Goal: Task Accomplishment & Management: Use online tool/utility

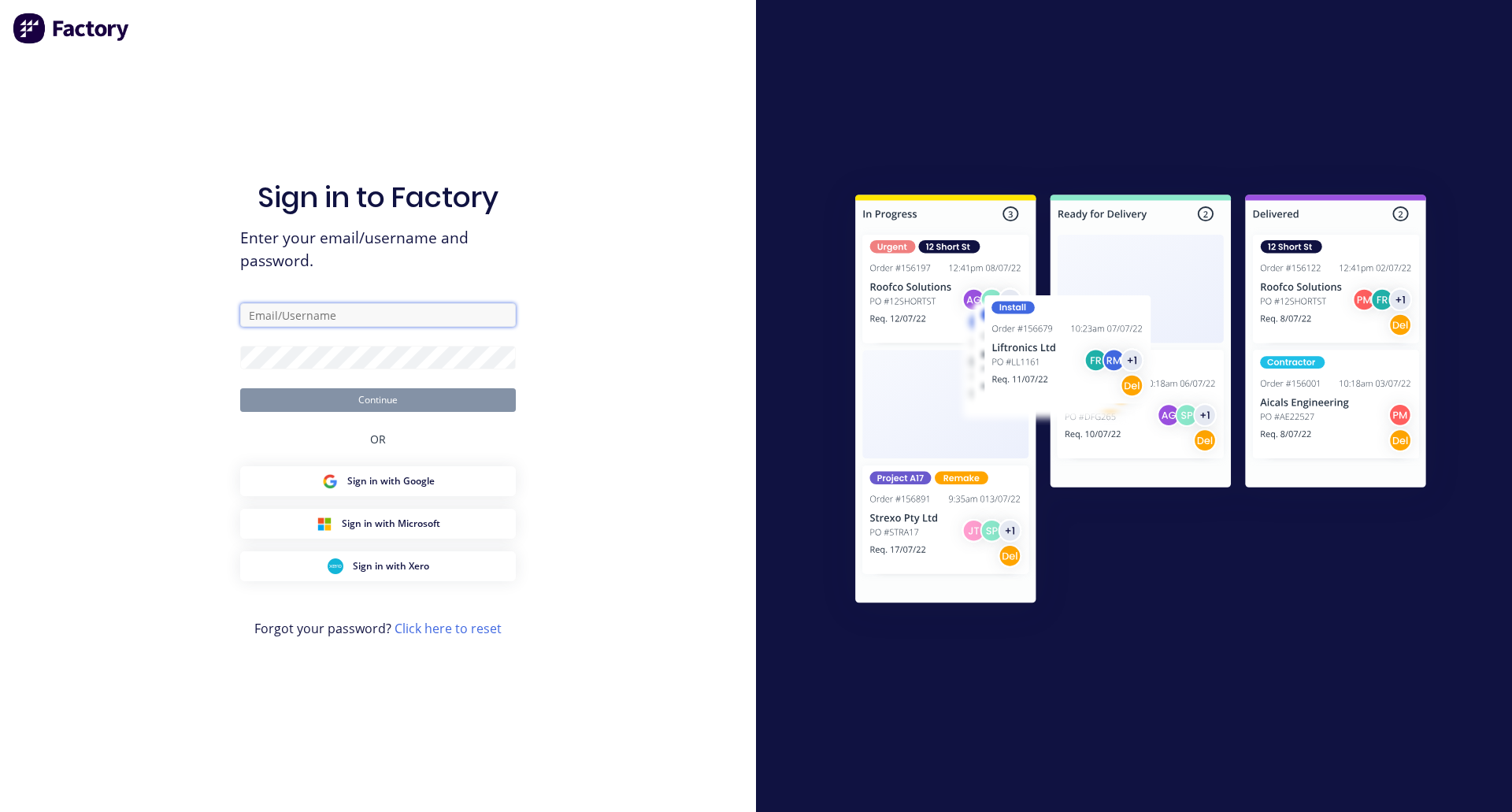
click at [322, 310] on input "text" at bounding box center [378, 315] width 276 height 24
type input "[EMAIL_ADDRESS][DOMAIN_NAME]"
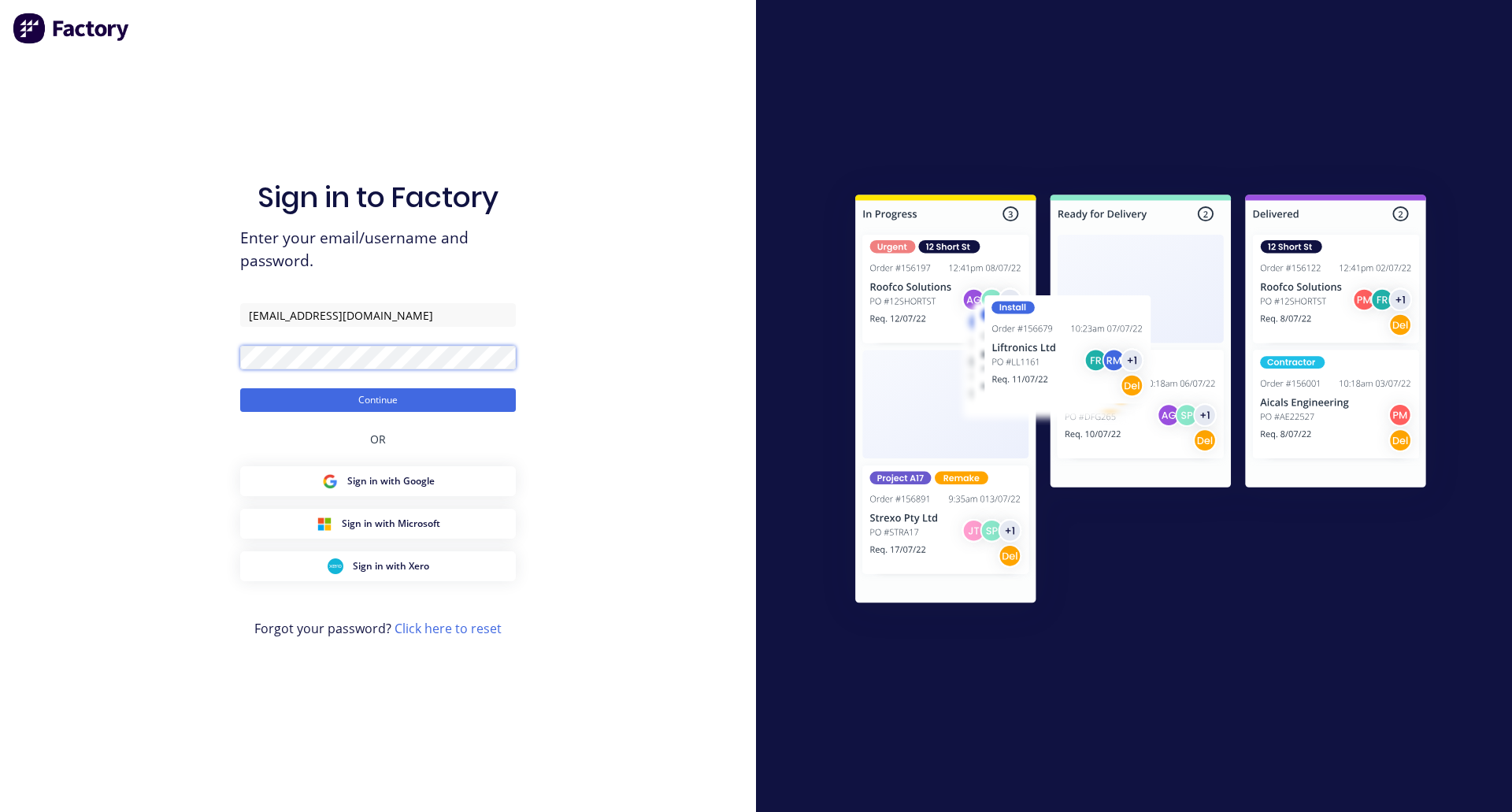
click at [240, 388] on button "Continue" at bounding box center [378, 400] width 276 height 24
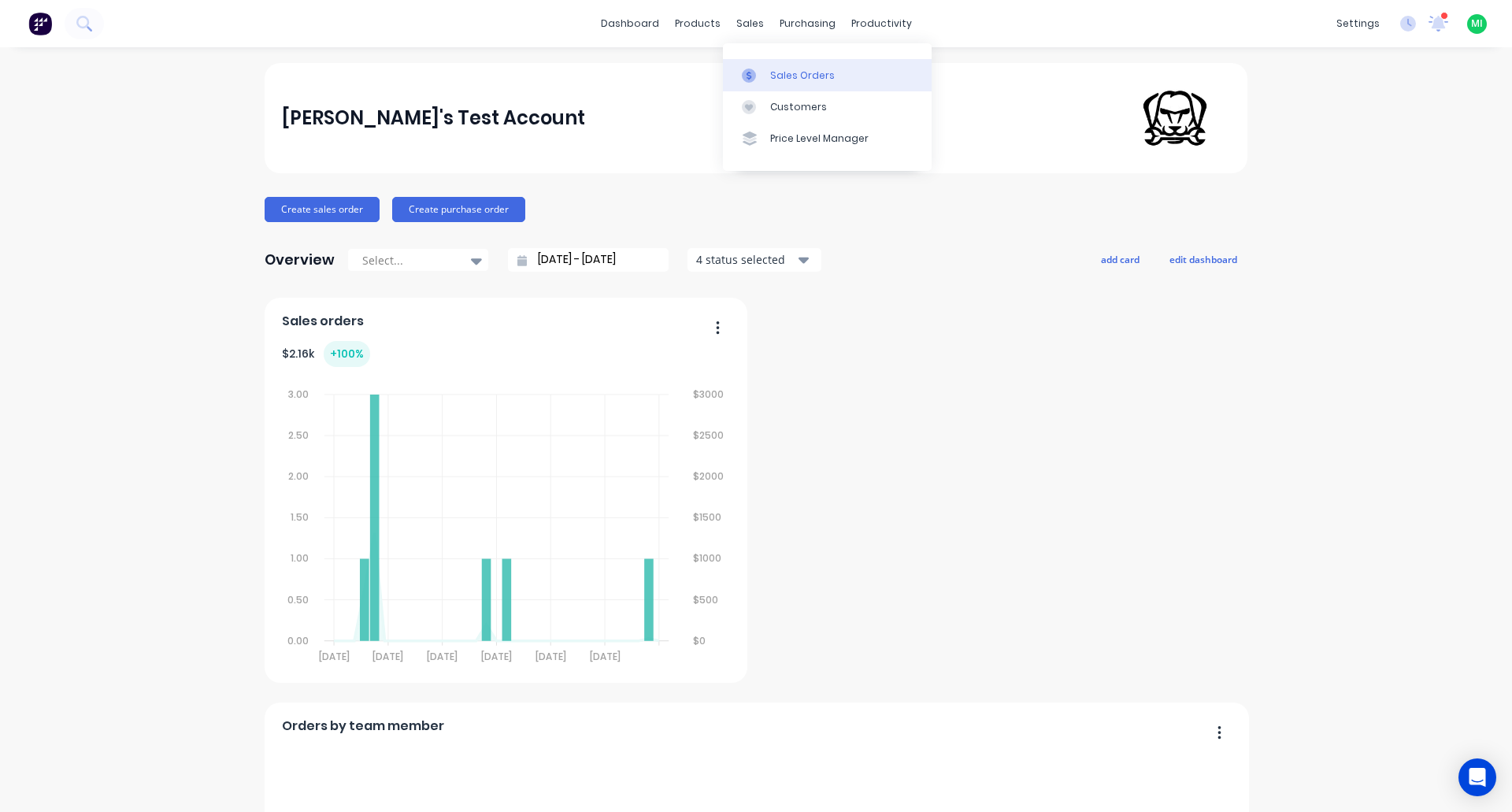
click at [768, 72] on link "Sales Orders" at bounding box center [827, 75] width 208 height 32
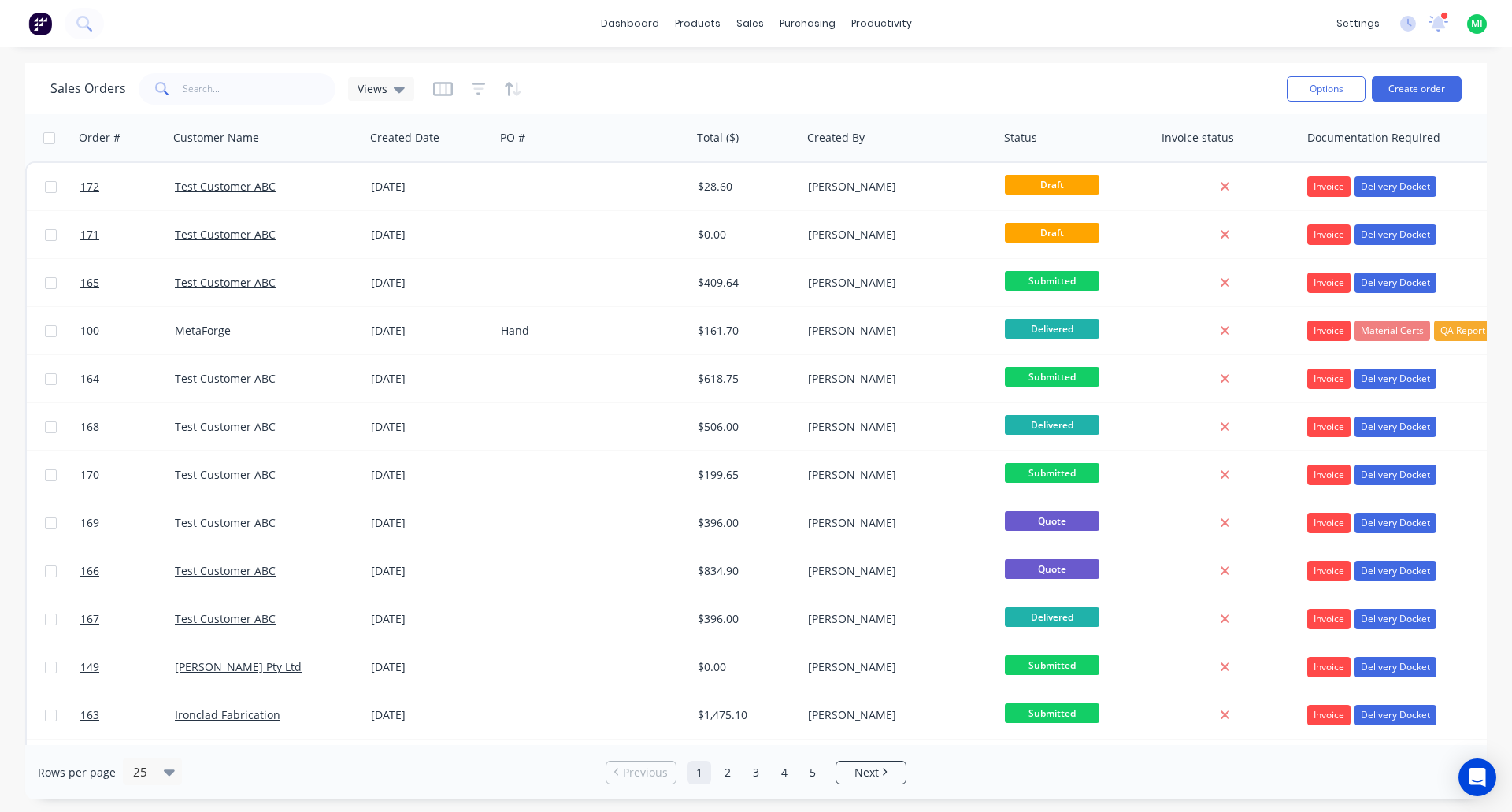
click at [741, 272] on div "$409.64" at bounding box center [746, 282] width 111 height 47
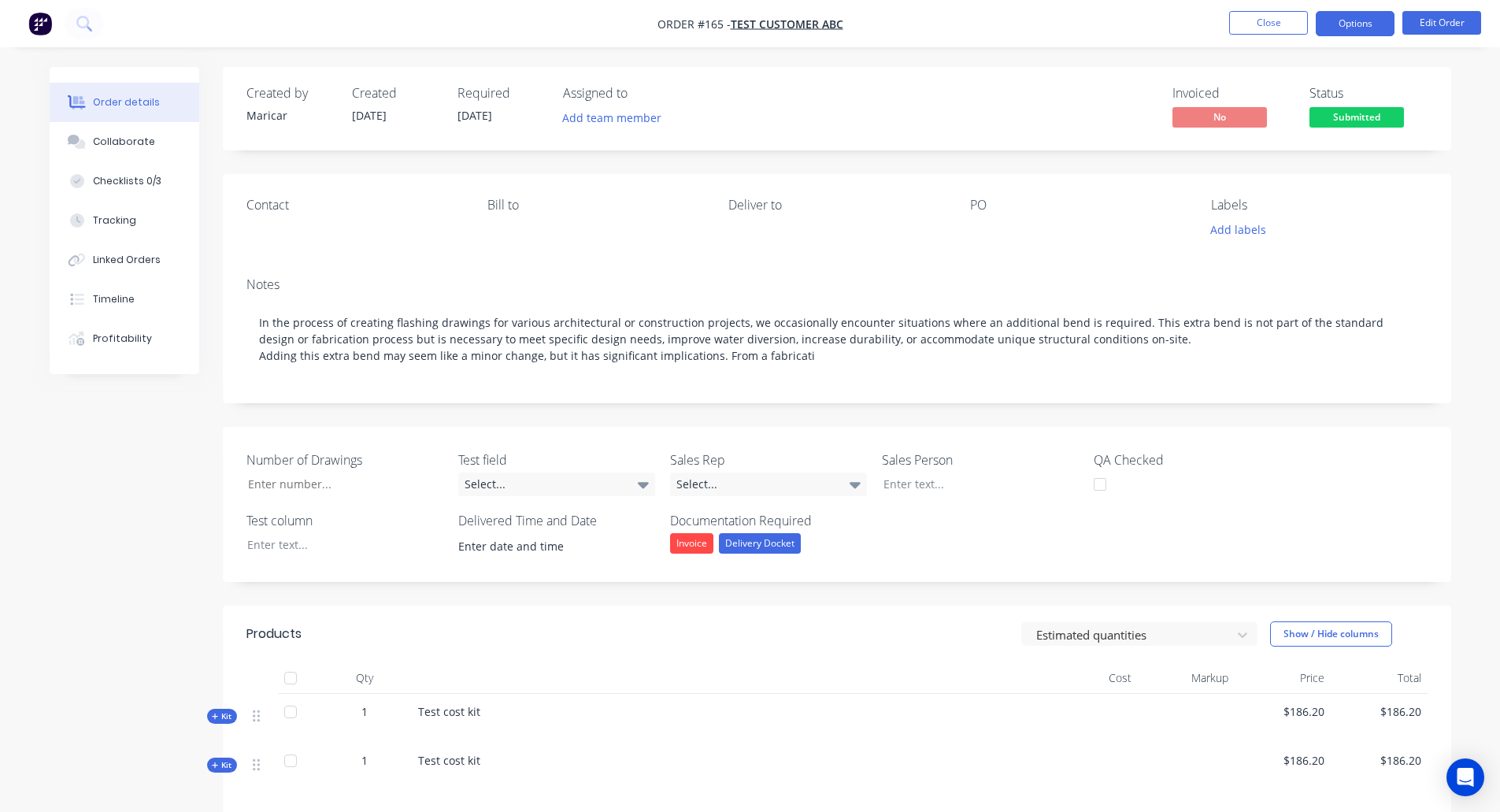
click at [1337, 23] on button "Options" at bounding box center [1355, 24] width 79 height 25
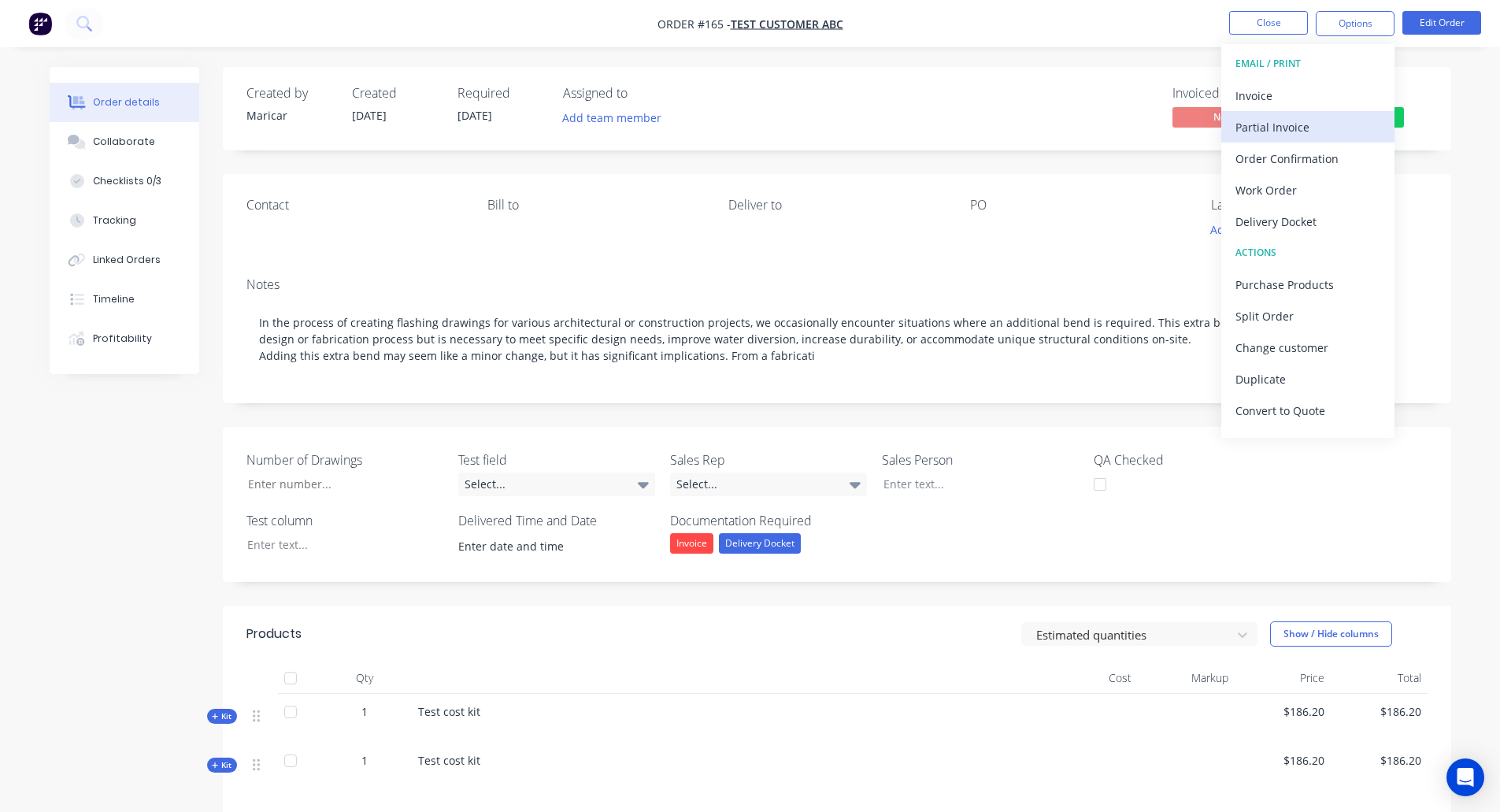
click at [1324, 134] on div "Partial Invoice" at bounding box center [1308, 127] width 145 height 23
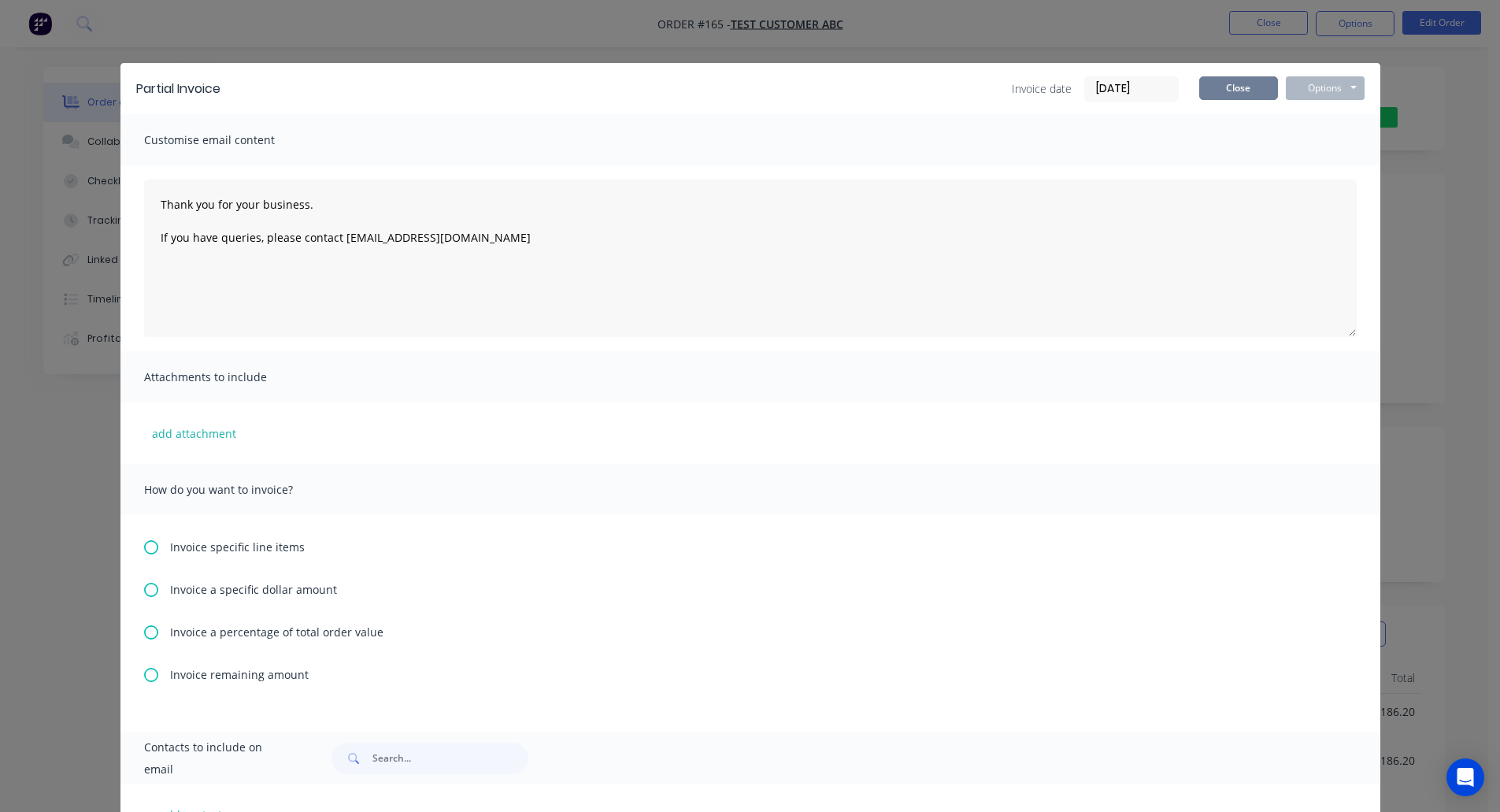
click at [1236, 80] on button "Close" at bounding box center [1238, 88] width 79 height 24
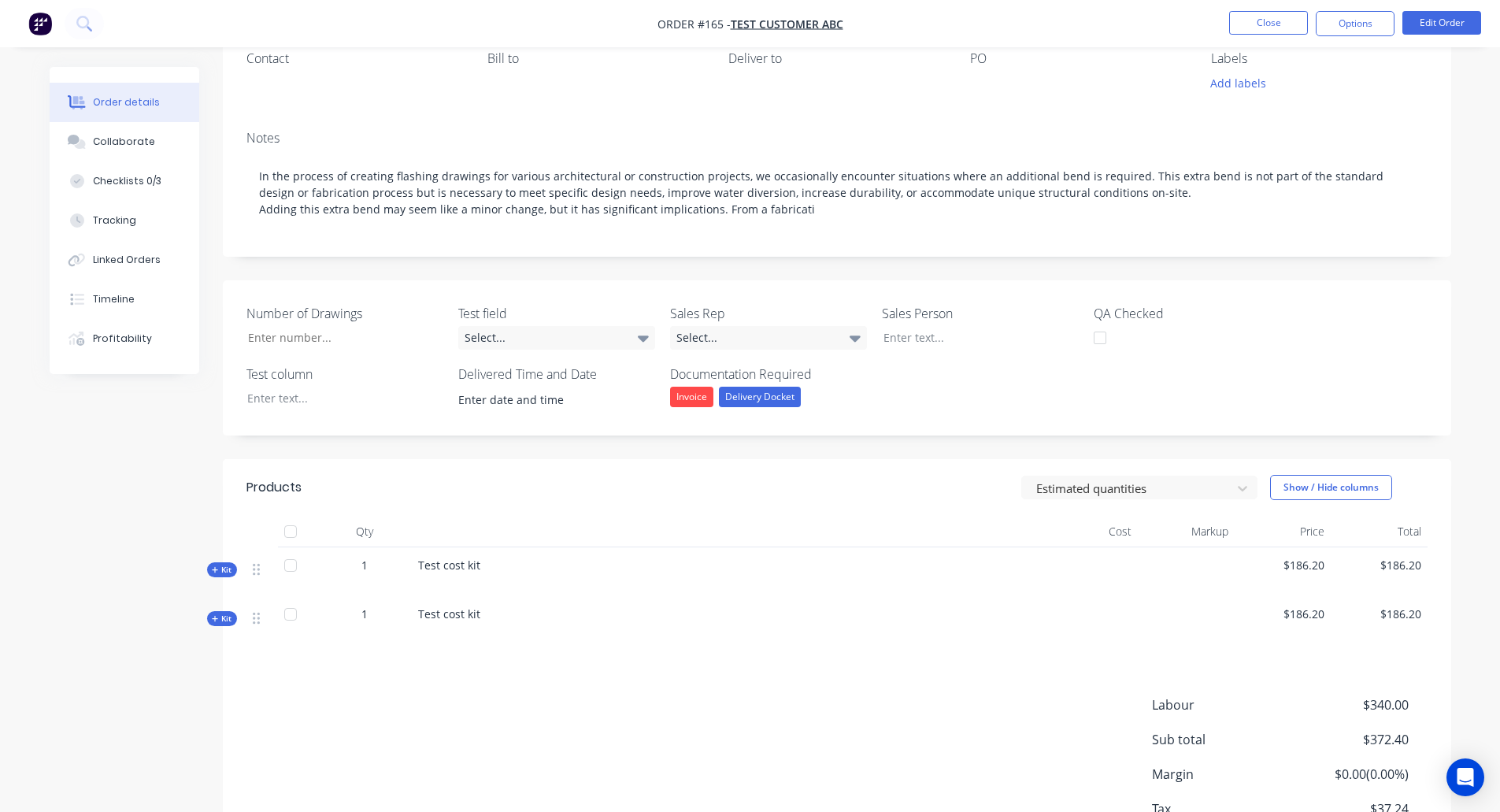
scroll to position [24, 0]
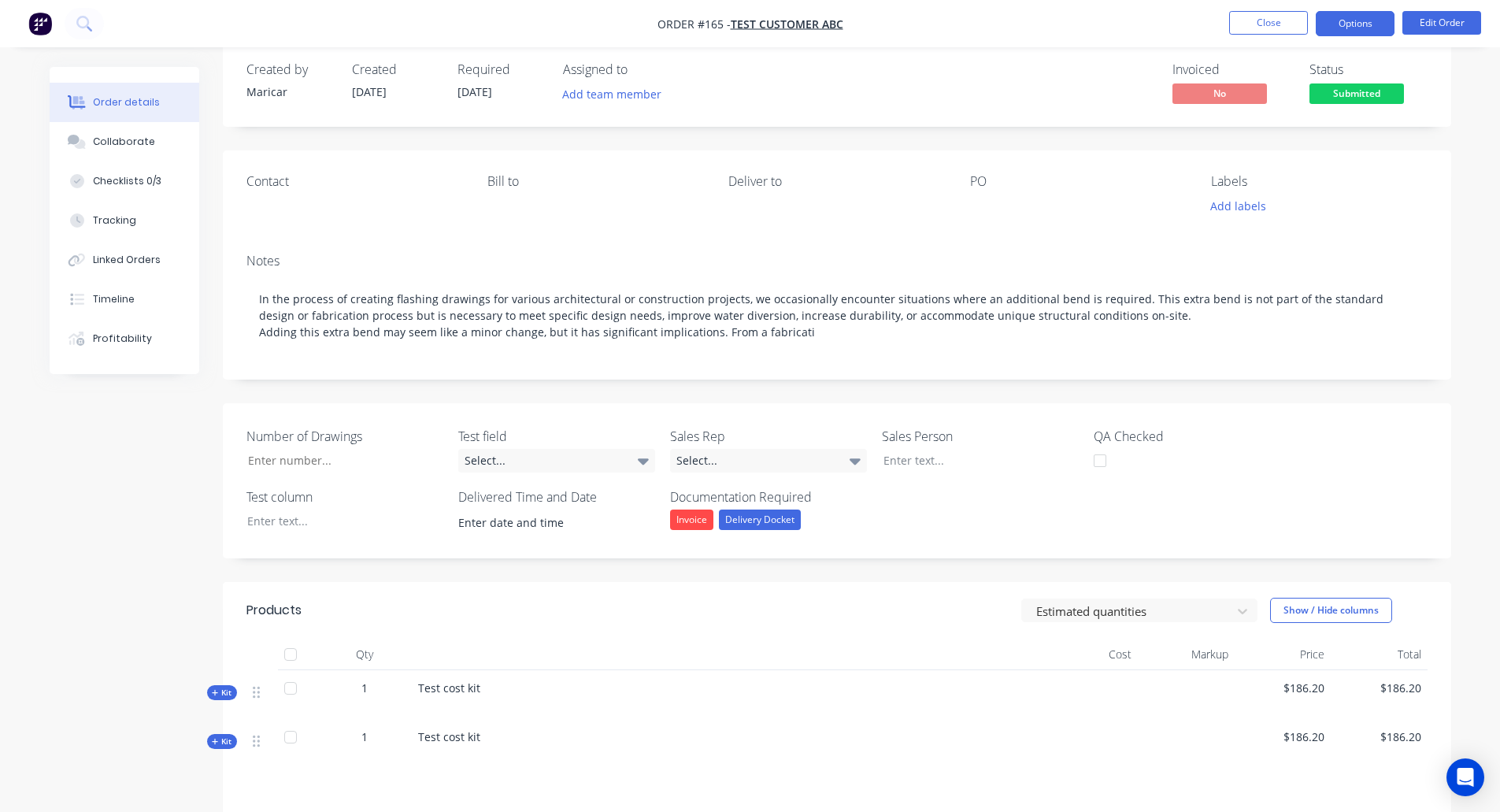
click at [1357, 34] on button "Options" at bounding box center [1355, 24] width 79 height 25
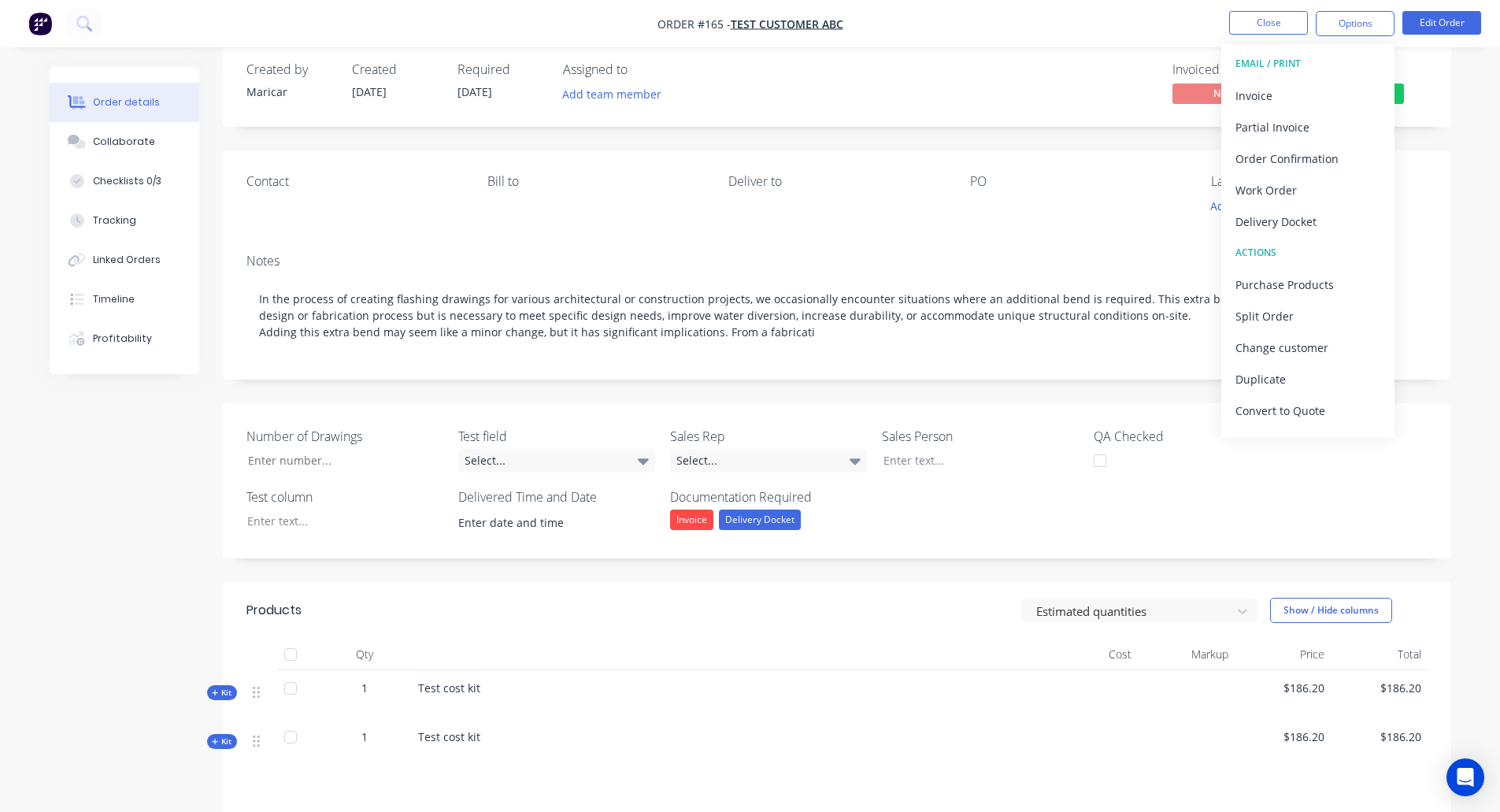
click at [1444, 222] on div "Contact [PERSON_NAME] to Deliver to PO Labels Add labels" at bounding box center [837, 196] width 1229 height 91
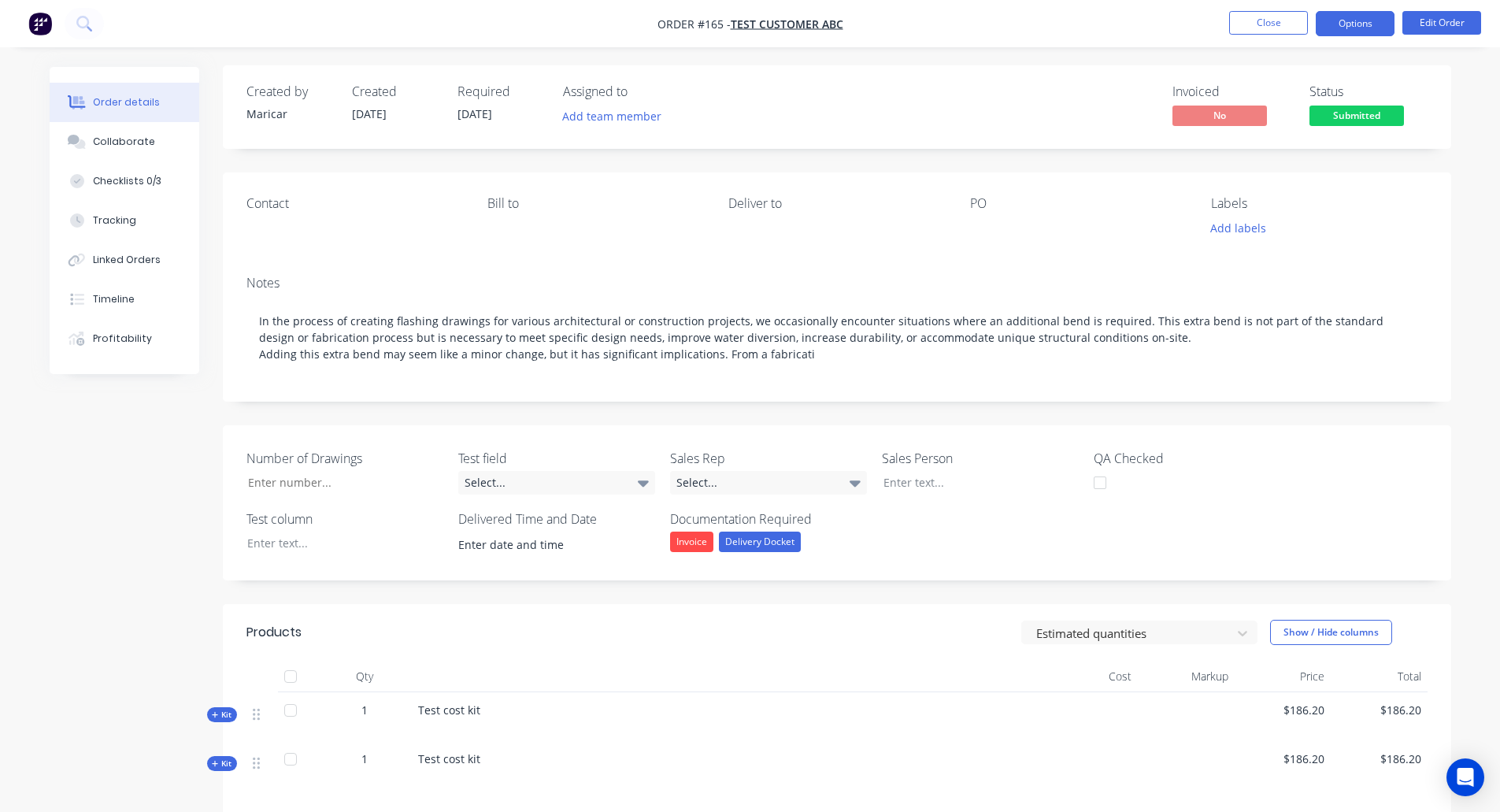
scroll to position [0, 0]
click at [1335, 16] on button "Options" at bounding box center [1355, 24] width 79 height 25
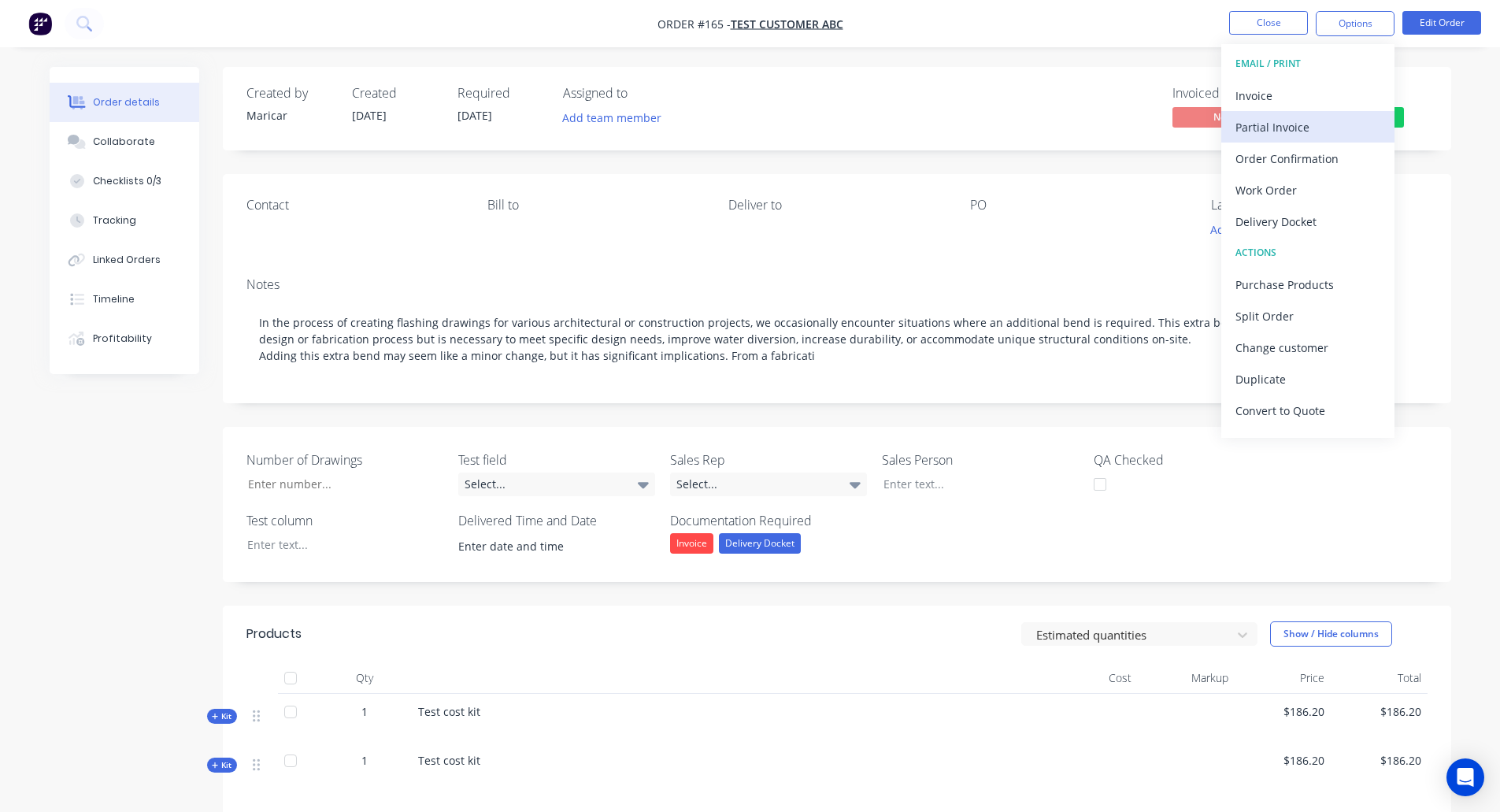
click at [1289, 124] on div "Partial Invoice" at bounding box center [1308, 127] width 145 height 23
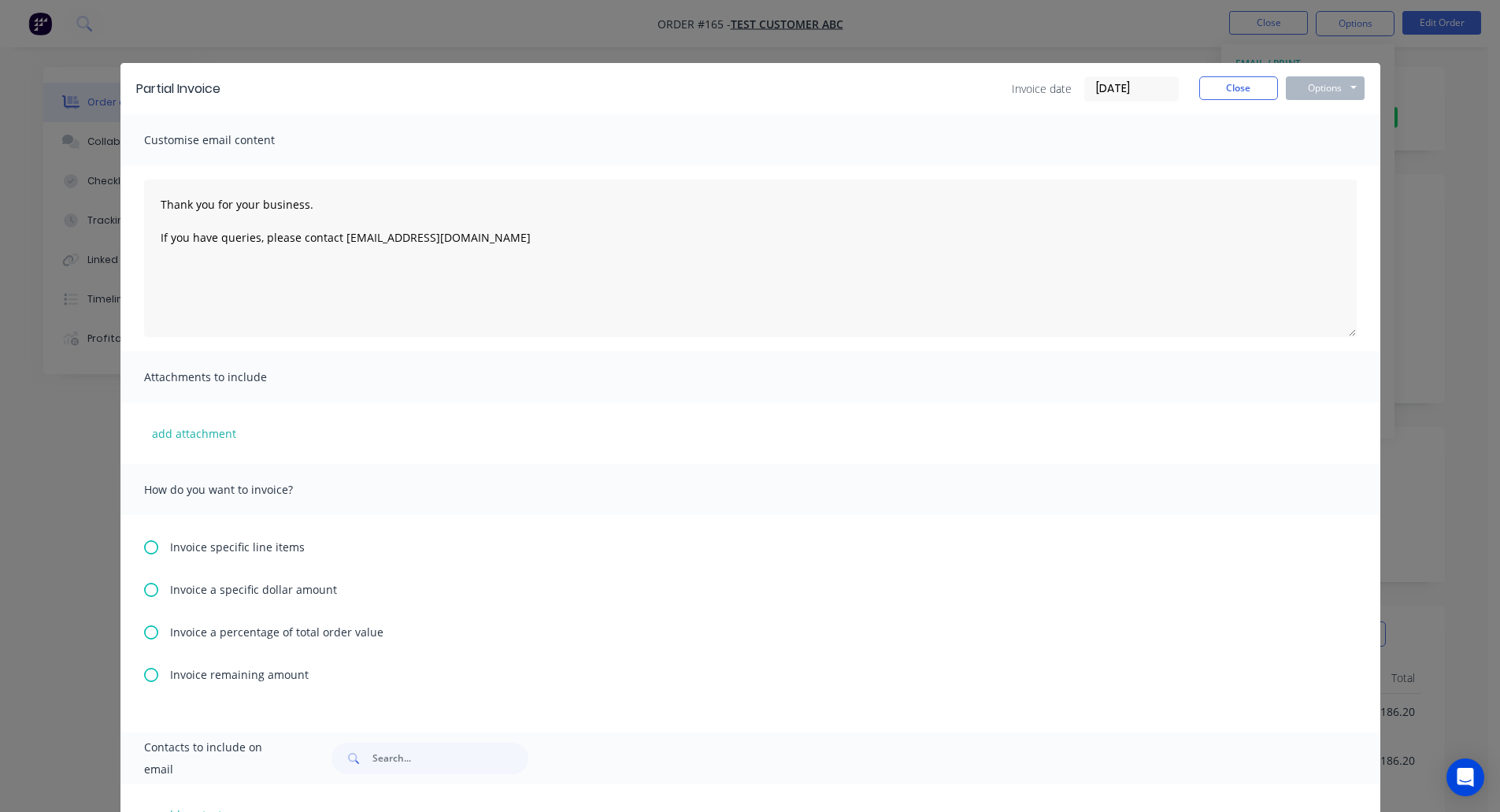
click at [266, 582] on span "Invoice a specific dollar amount" at bounding box center [254, 589] width 167 height 17
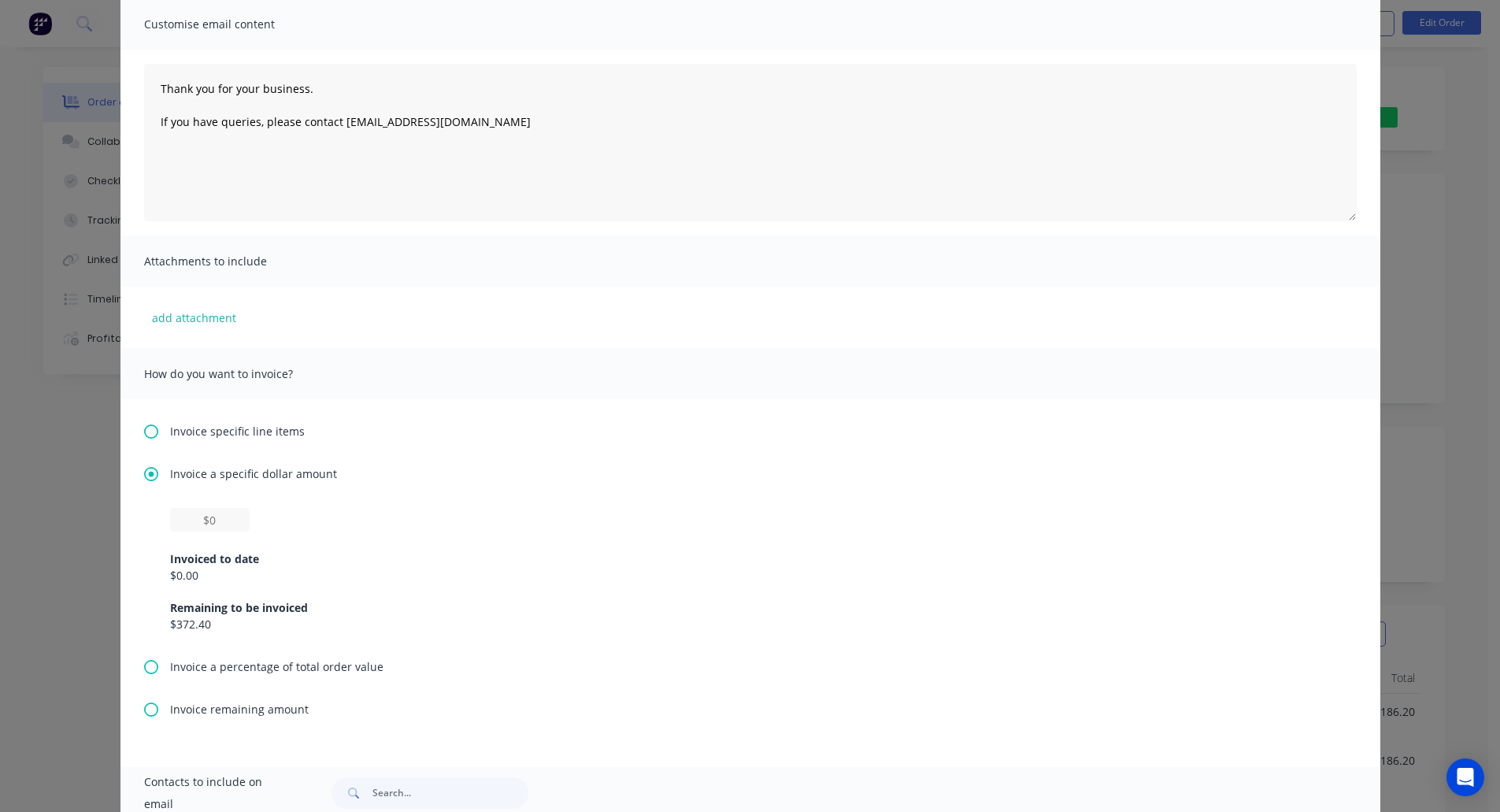
scroll to position [265, 0]
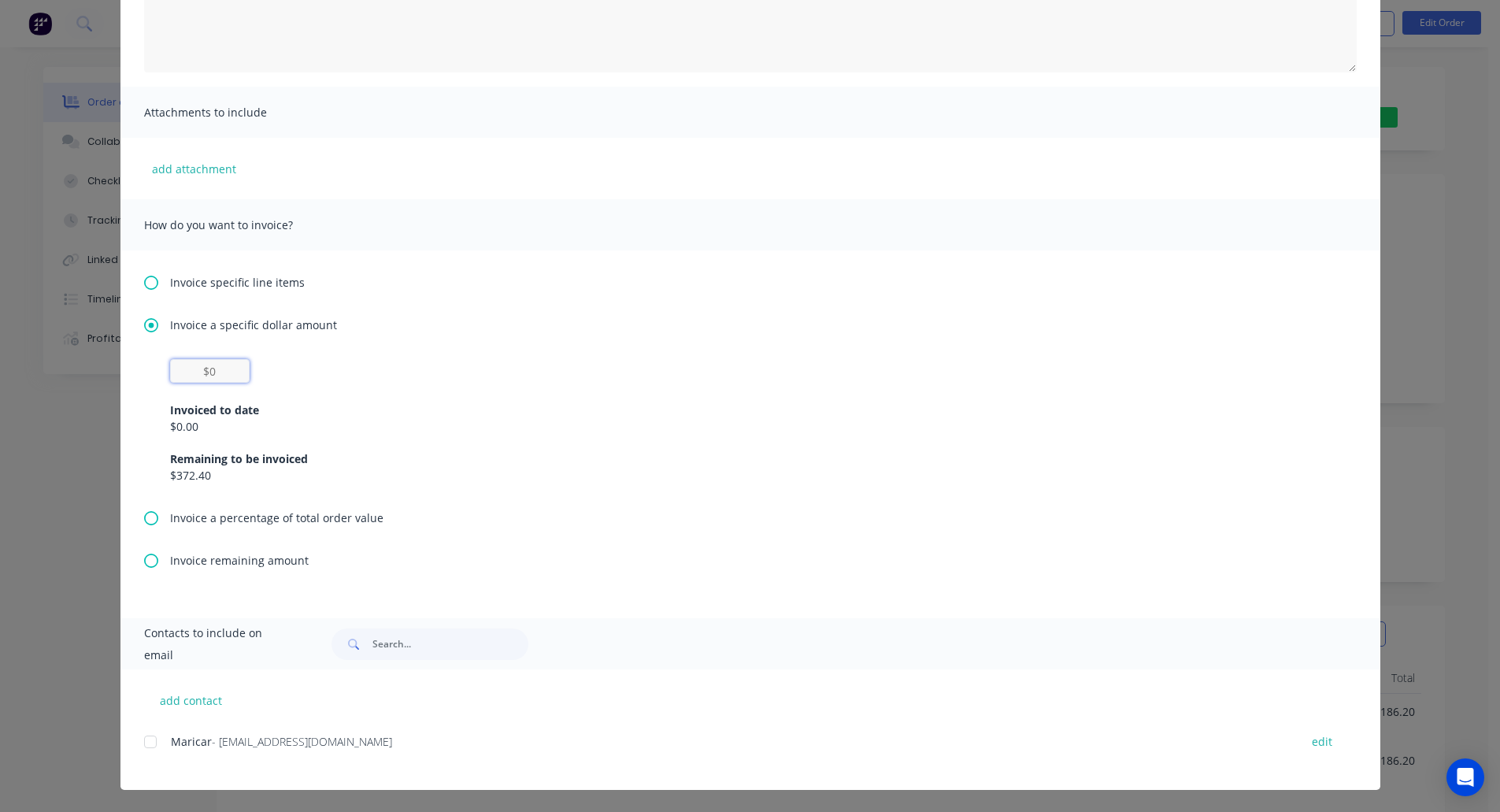
click at [213, 373] on input "text" at bounding box center [210, 371] width 80 height 24
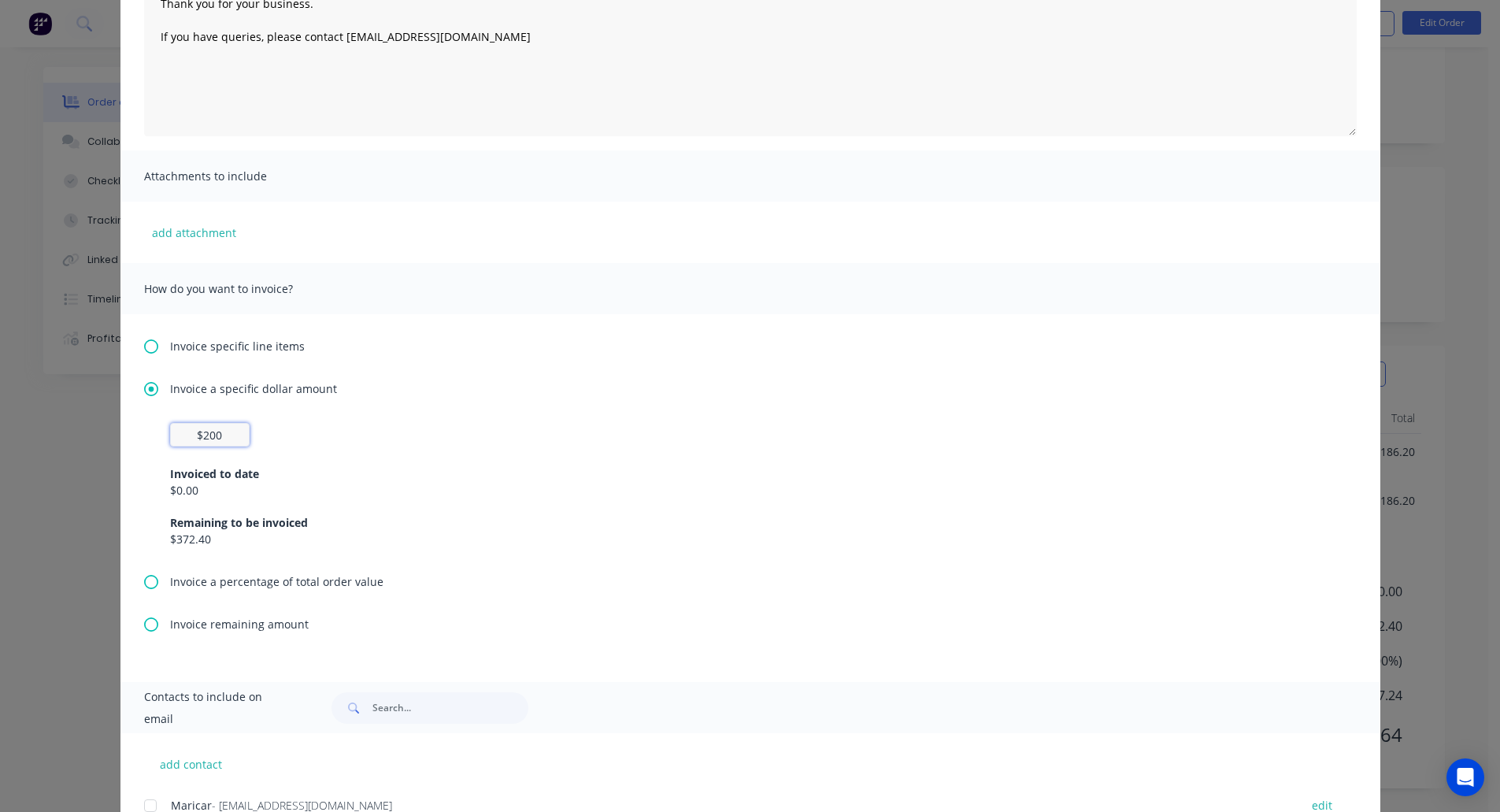
scroll to position [0, 0]
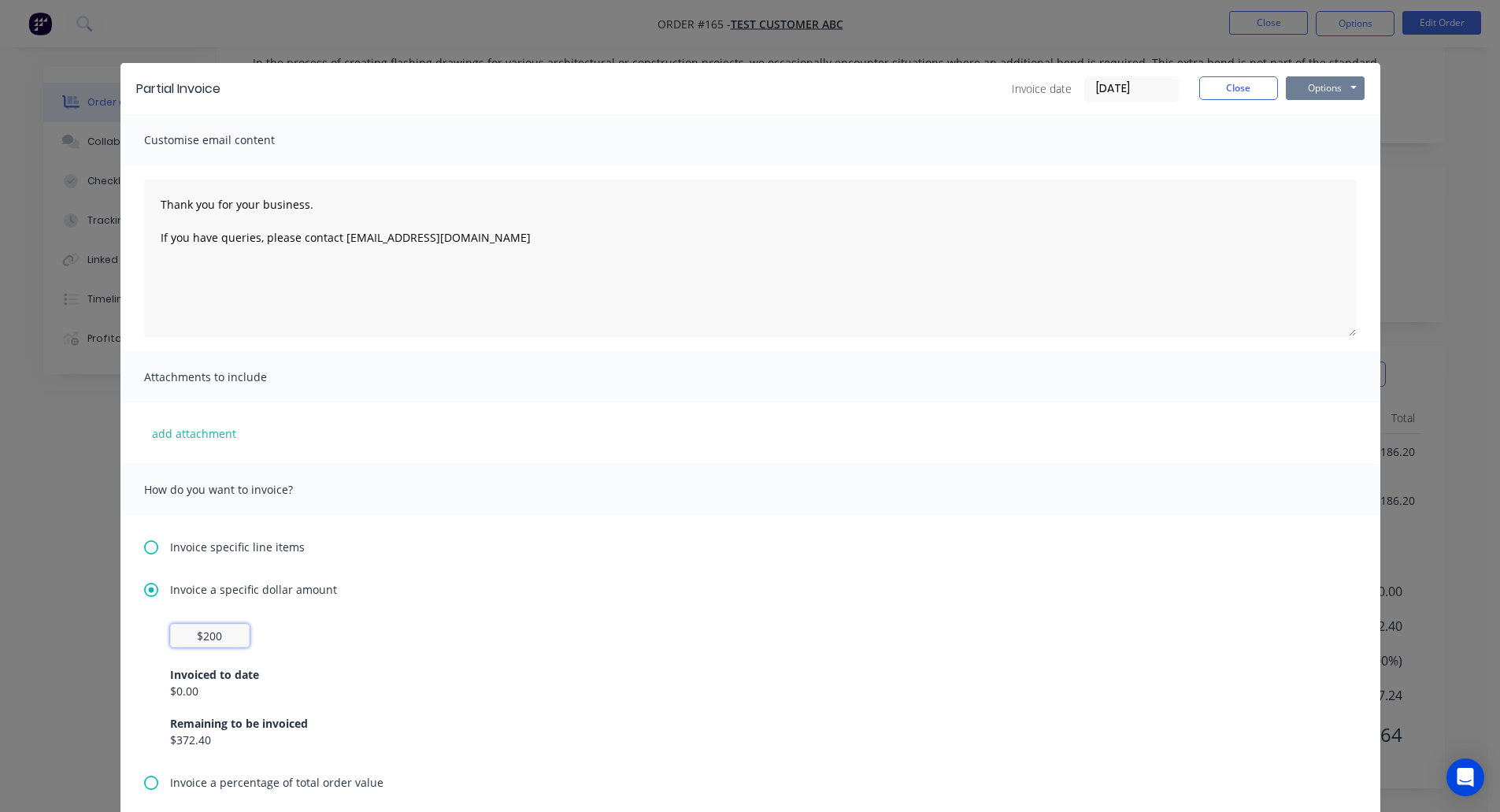
type input "$200"
drag, startPoint x: 1332, startPoint y: 95, endPoint x: 1323, endPoint y: 101, distance: 10.8
click at [1331, 95] on button "Options" at bounding box center [1325, 88] width 79 height 24
click at [1320, 121] on button "Preview" at bounding box center [1336, 116] width 101 height 26
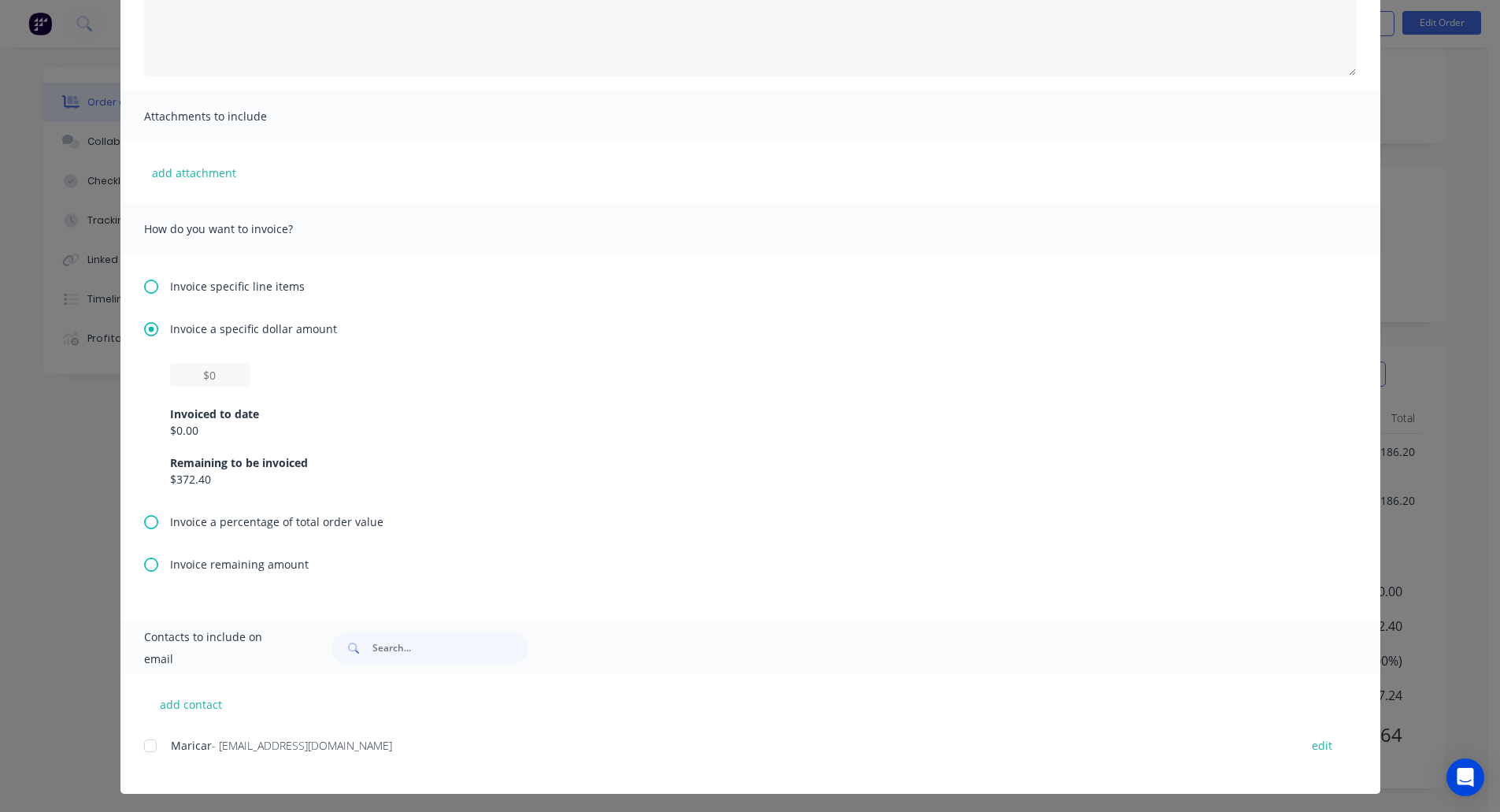
scroll to position [265, 0]
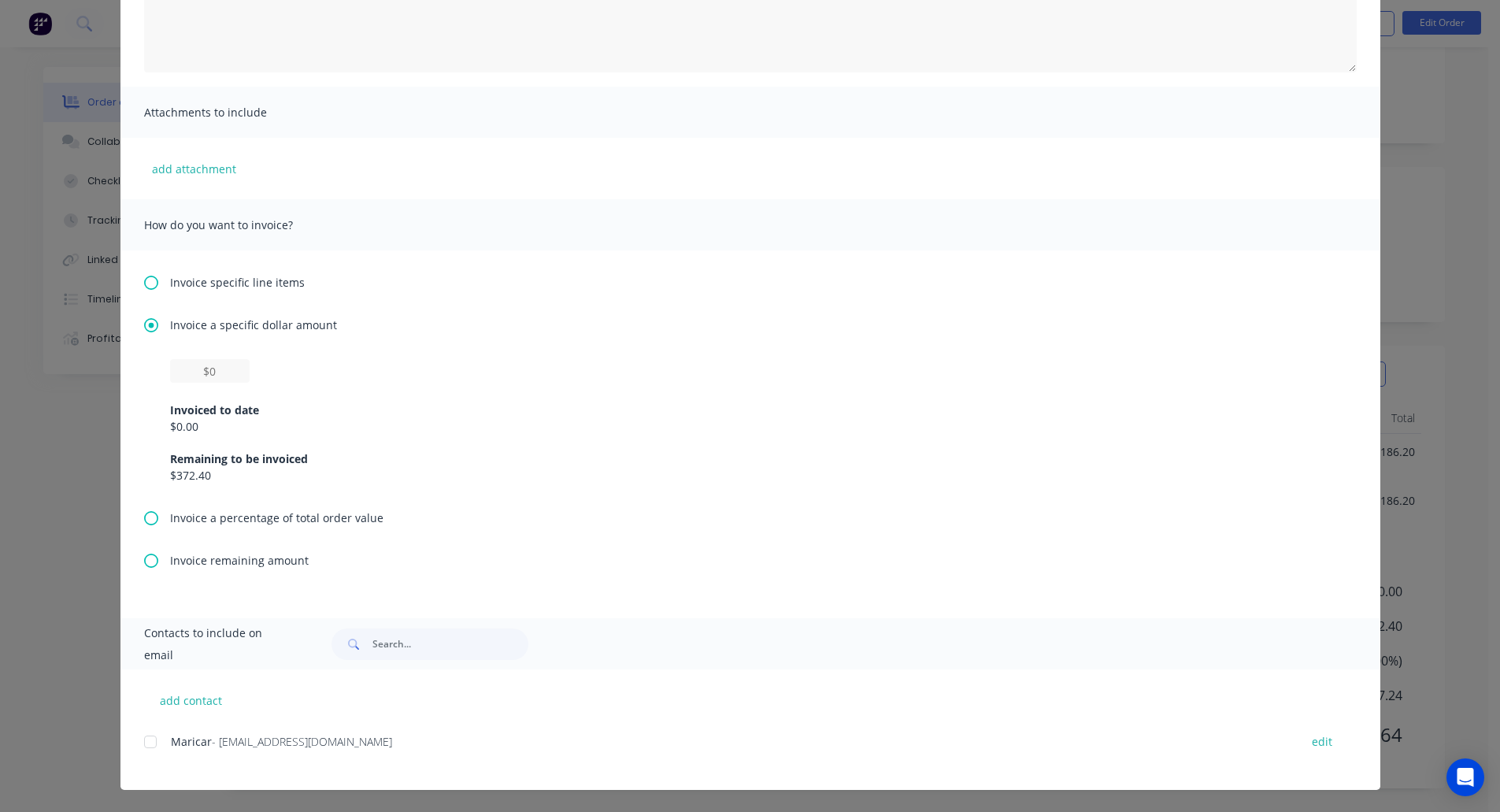
click at [223, 417] on div "Invoiced to date" at bounding box center [751, 410] width 1161 height 17
click at [149, 515] on icon at bounding box center [151, 519] width 14 height 14
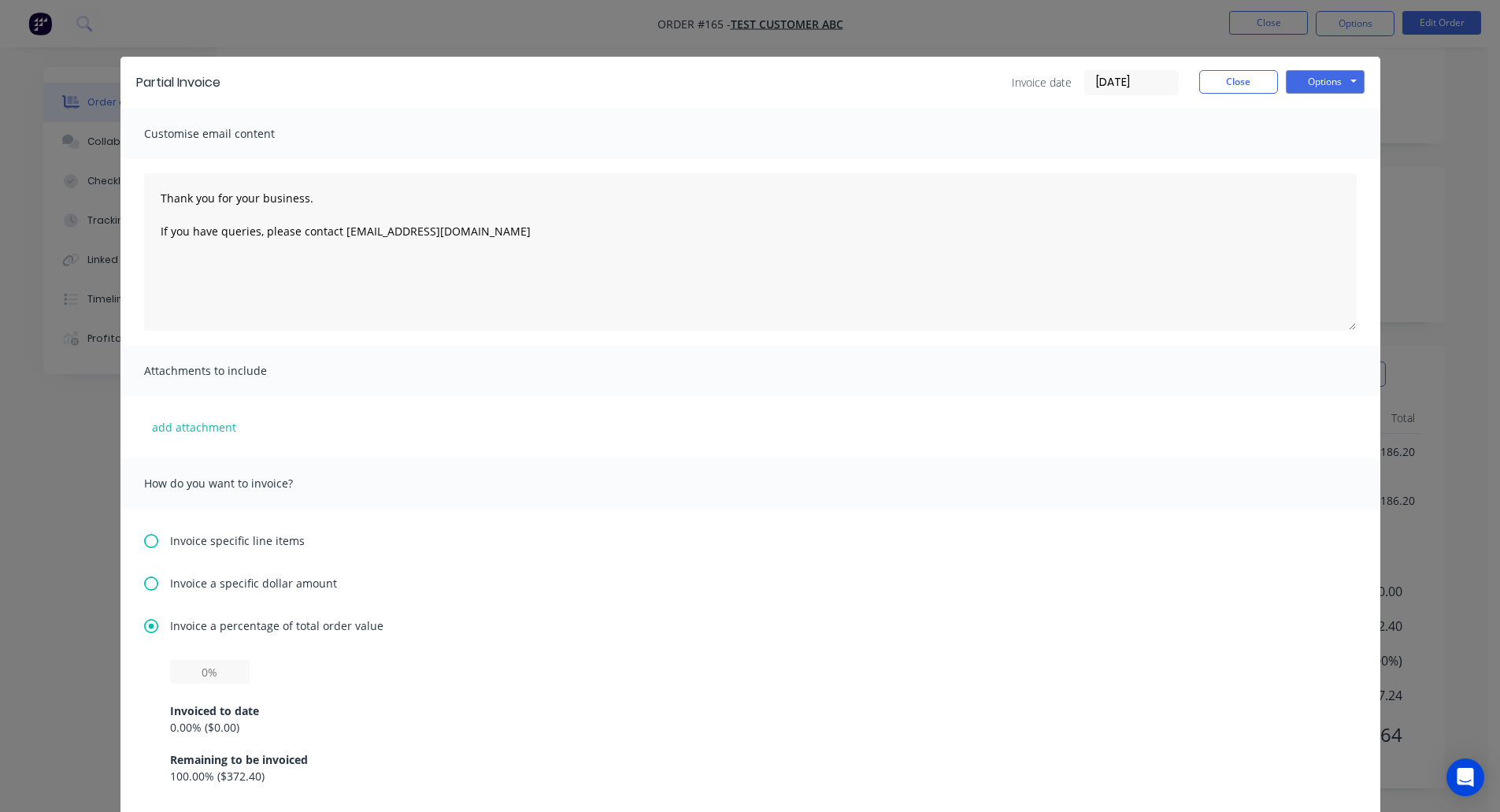
scroll to position [0, 0]
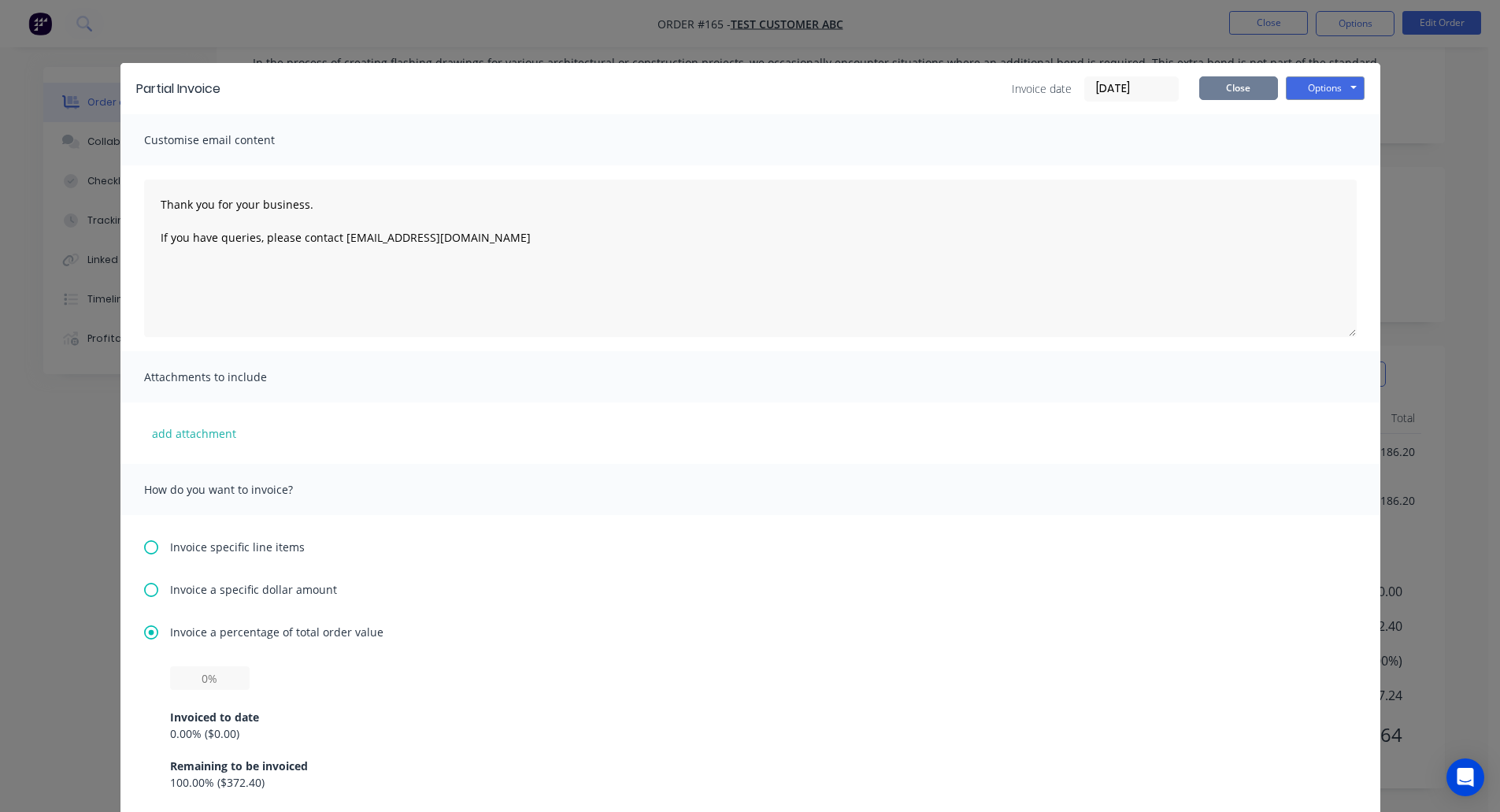
click at [1243, 78] on button "Close" at bounding box center [1238, 88] width 79 height 24
